Goal: Book appointment/travel/reservation

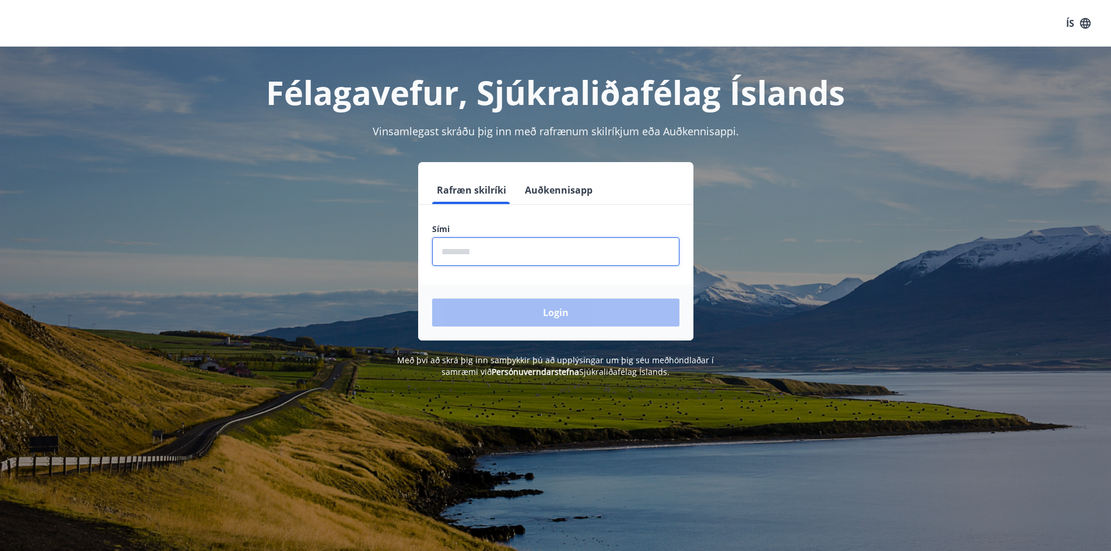
click at [449, 255] on input "phone" at bounding box center [555, 251] width 247 height 29
type input "********"
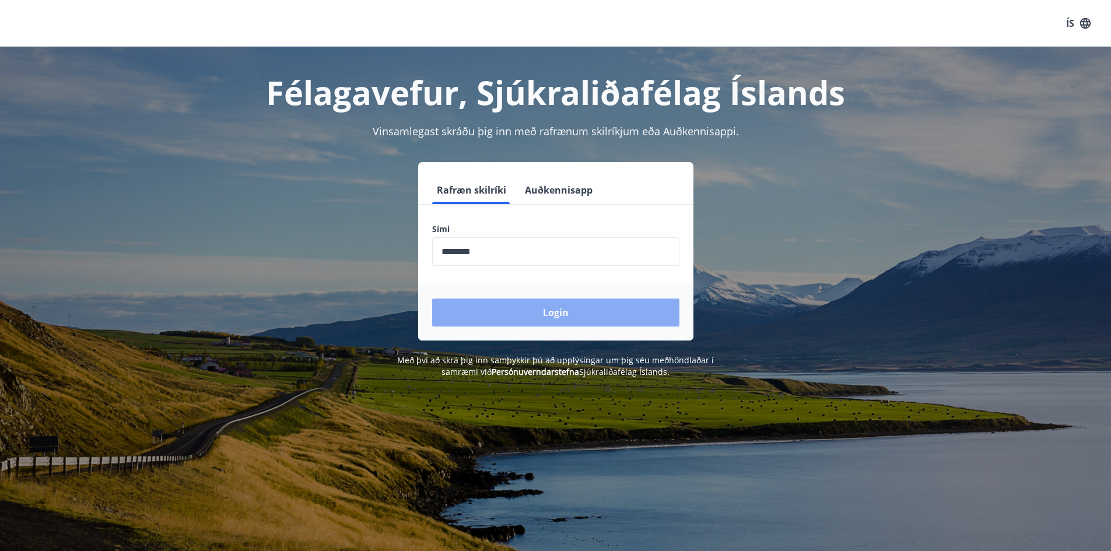
click at [529, 309] on button "Login" at bounding box center [555, 312] width 247 height 28
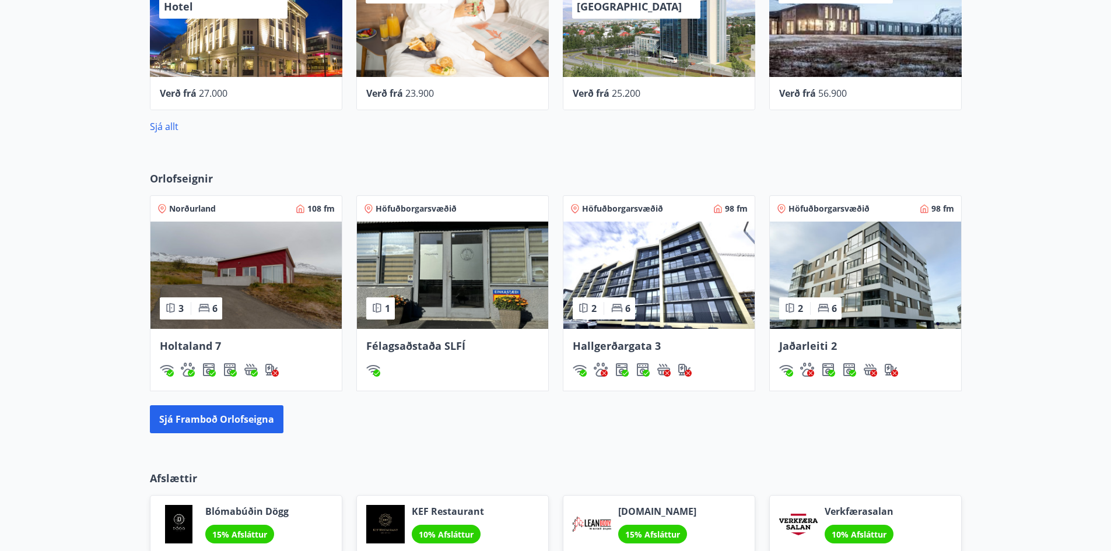
scroll to position [644, 0]
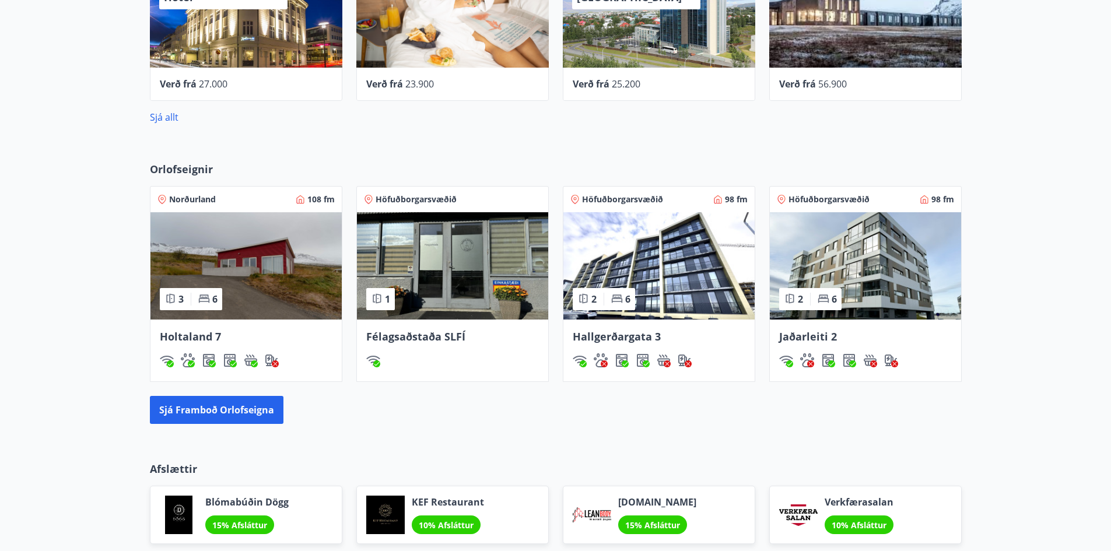
click at [426, 335] on span "Félagsaðstaða SLFÍ" at bounding box center [415, 336] width 99 height 14
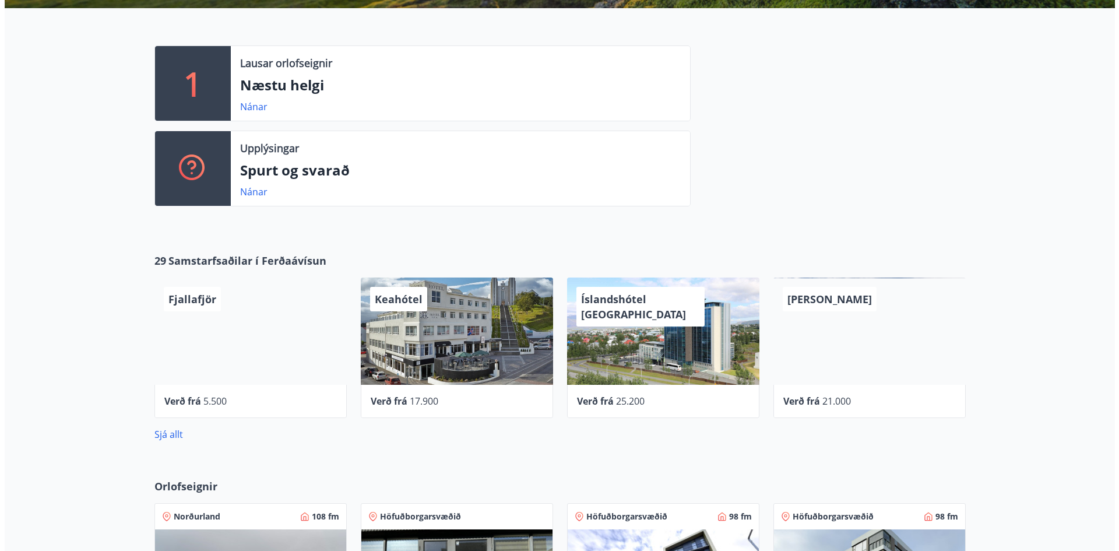
scroll to position [350, 0]
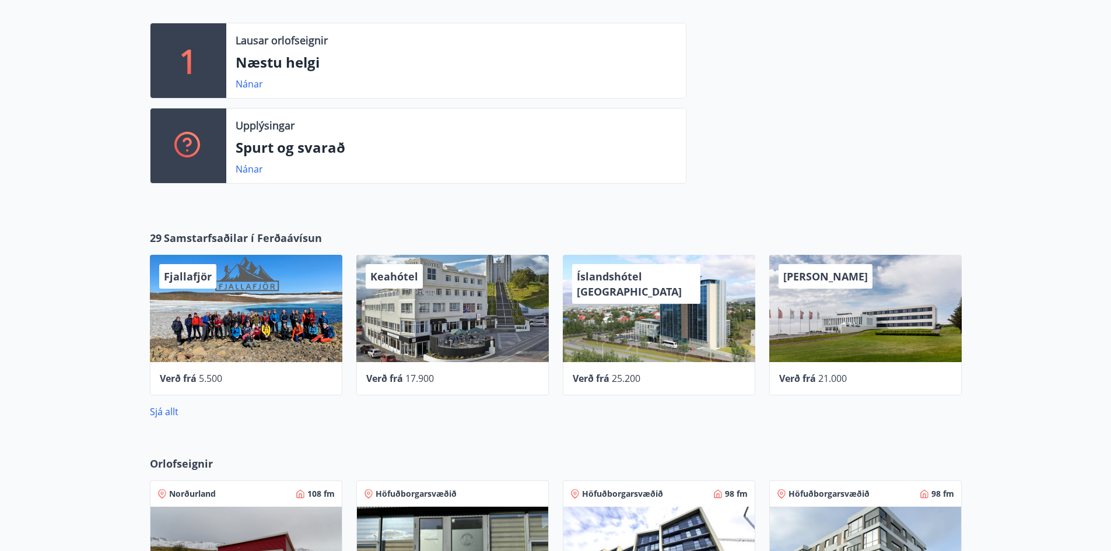
click at [407, 280] on span "Keahótel" at bounding box center [394, 276] width 48 height 14
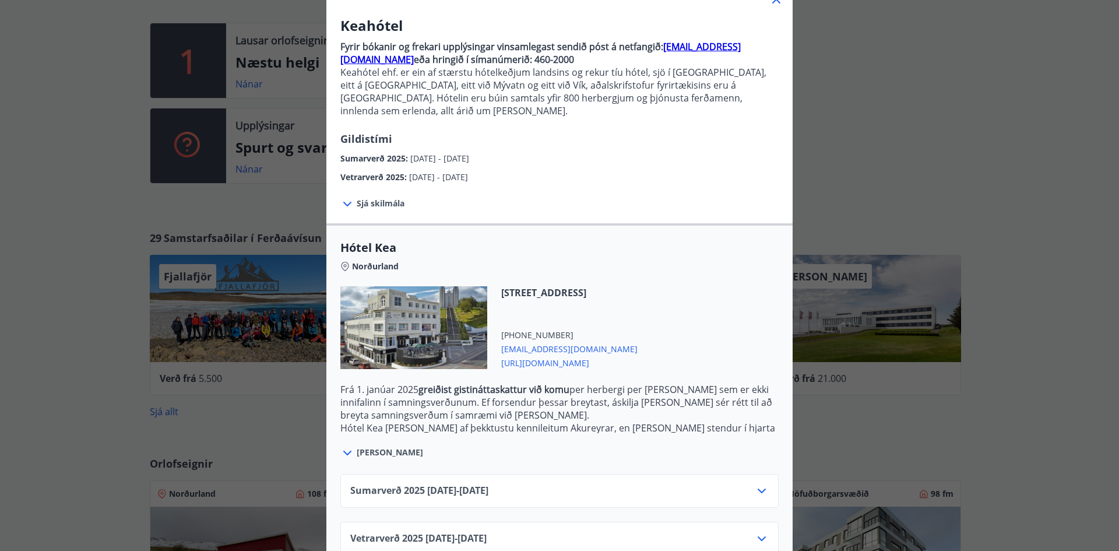
scroll to position [101, 0]
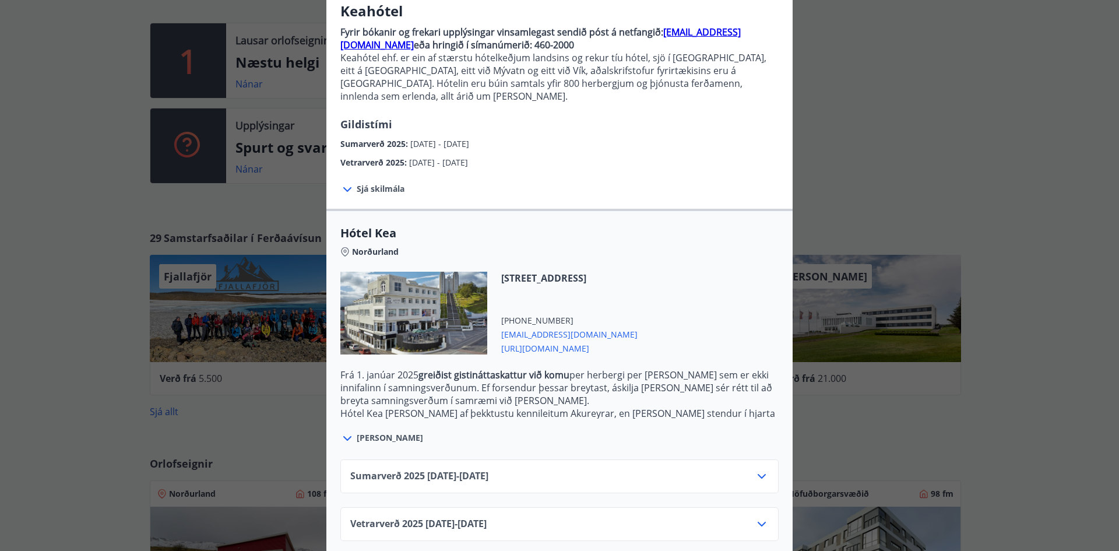
click at [755, 517] on icon at bounding box center [762, 524] width 14 height 14
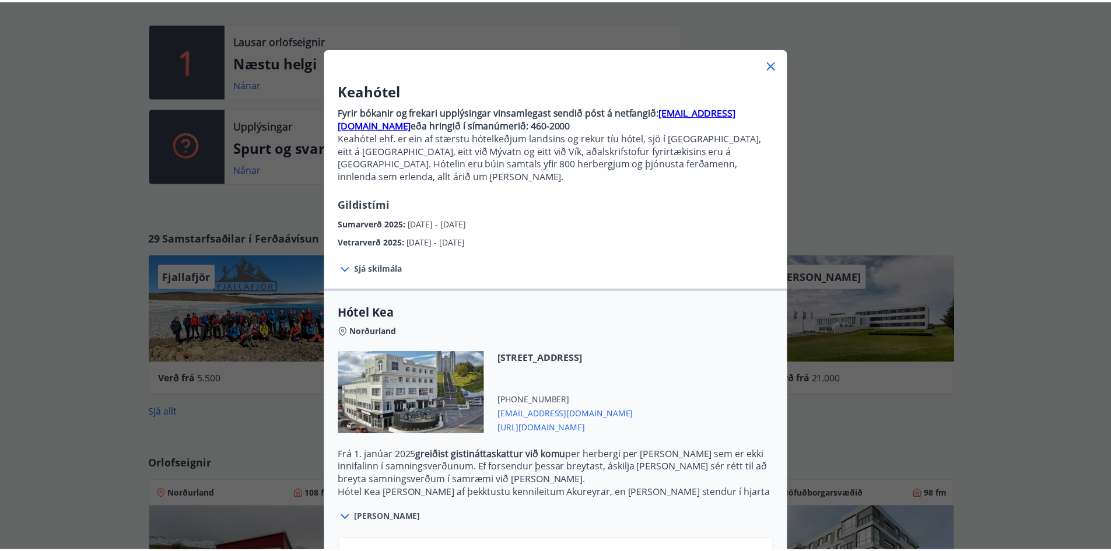
scroll to position [0, 0]
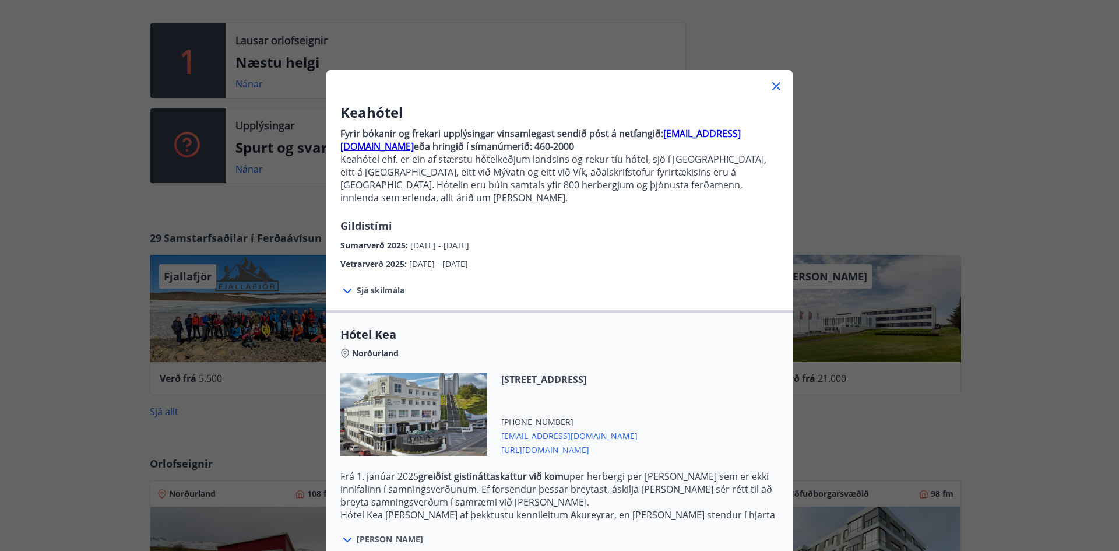
click at [769, 85] on icon at bounding box center [776, 86] width 14 height 14
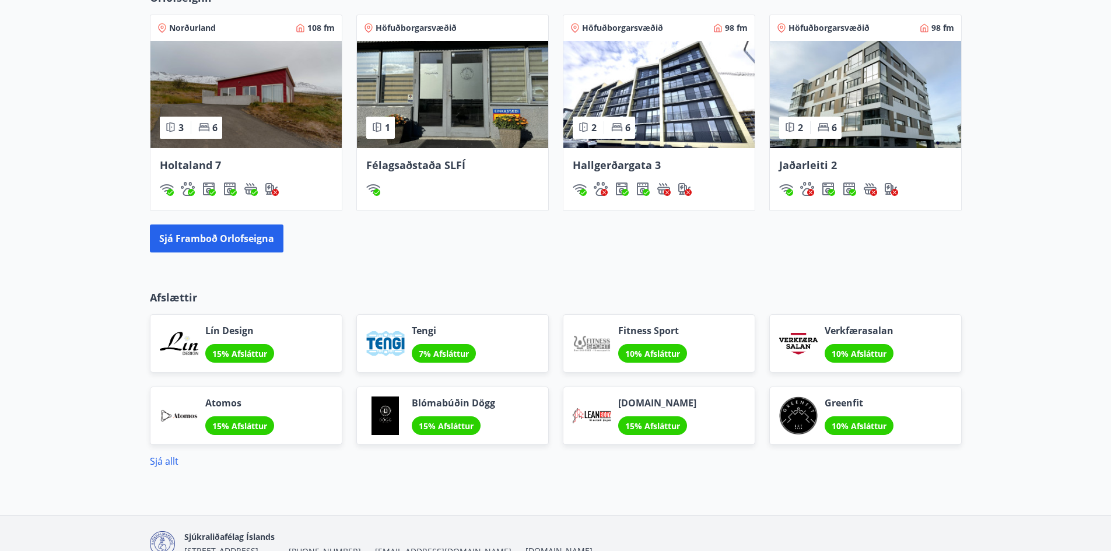
scroll to position [816, 0]
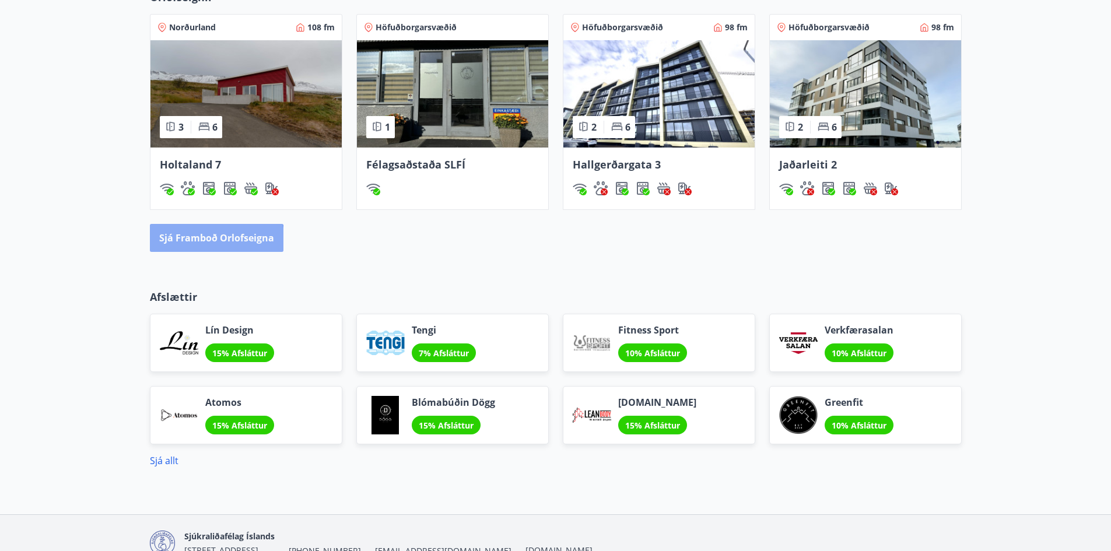
click at [215, 241] on button "Sjá framboð orlofseigna" at bounding box center [216, 238] width 133 height 28
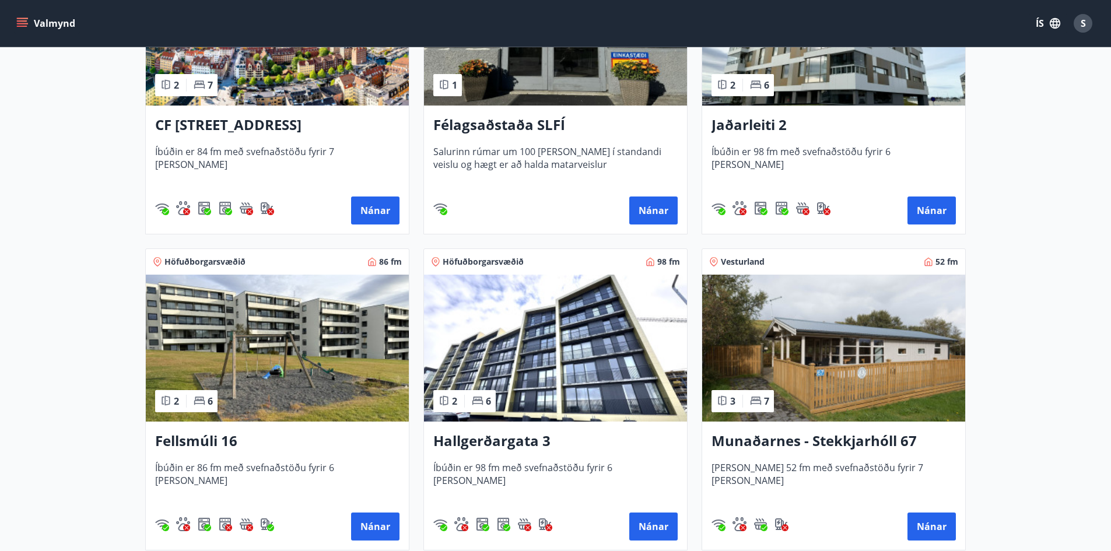
scroll to position [641, 0]
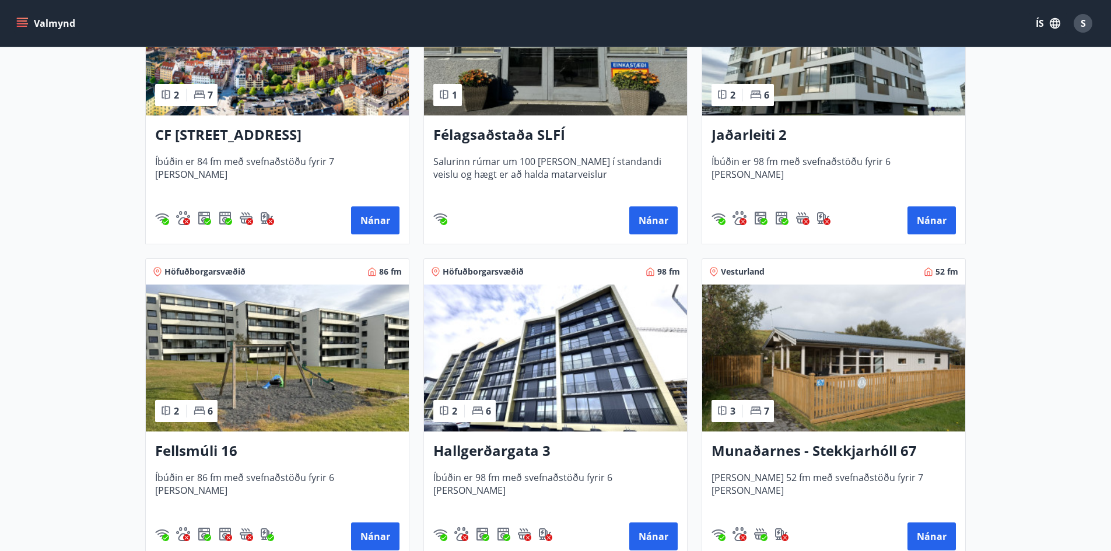
click at [239, 136] on h3 "CF Møllers Allé 34, Kaupmannahöfn" at bounding box center [277, 135] width 244 height 21
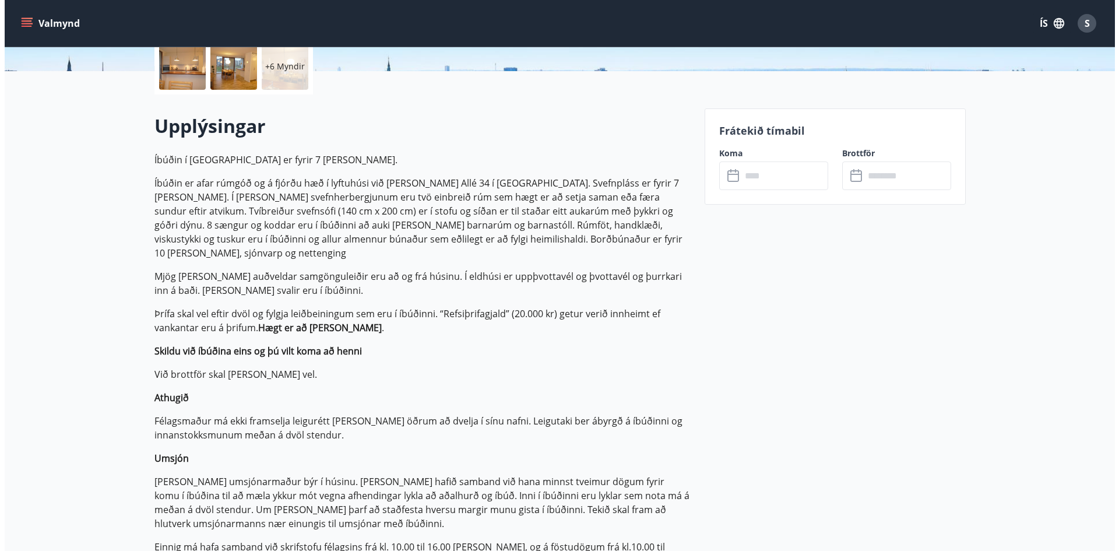
scroll to position [260, 0]
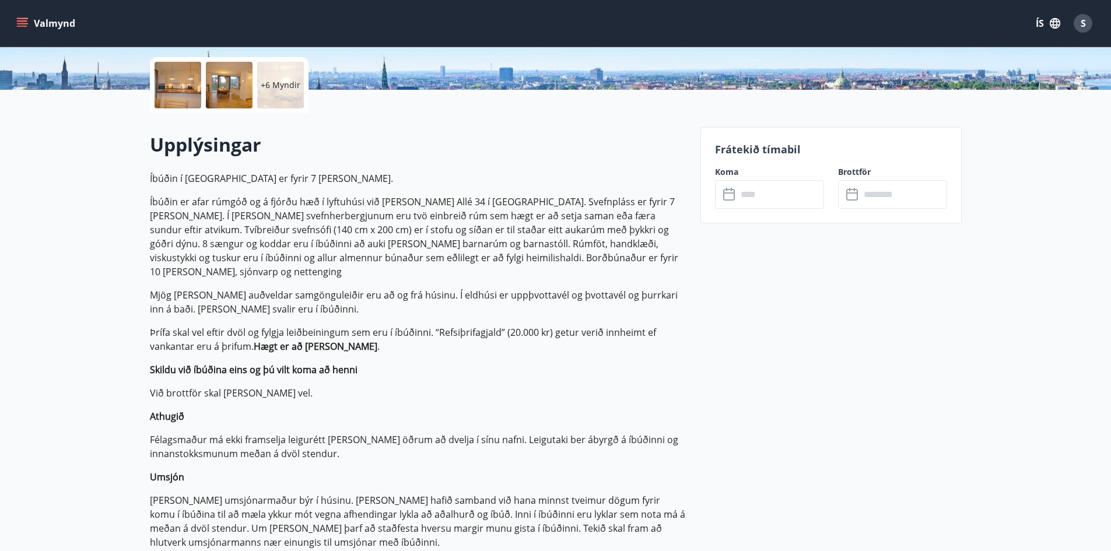
click at [183, 87] on div at bounding box center [177, 85] width 47 height 47
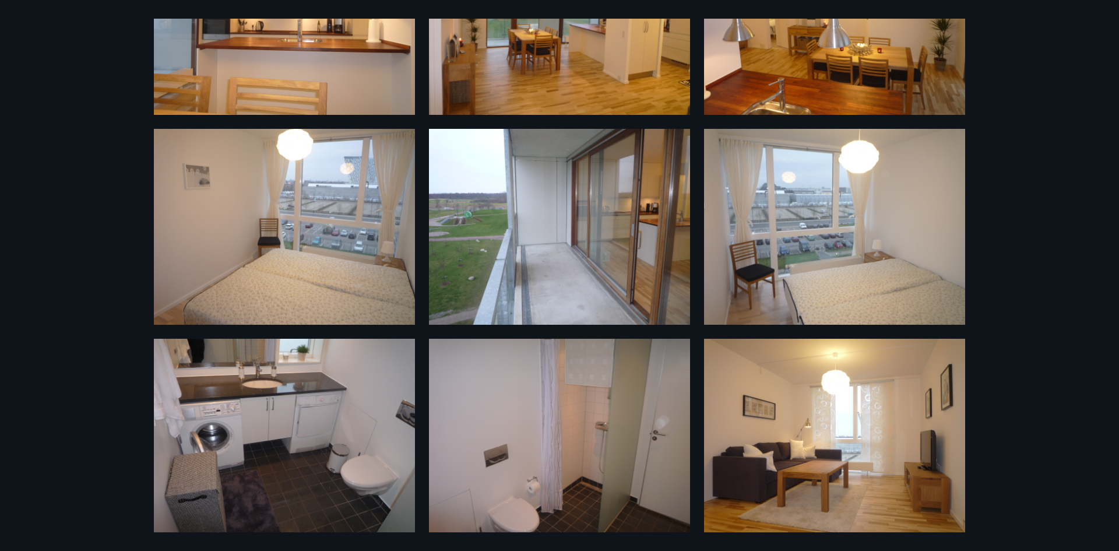
scroll to position [362, 0]
